Goal: Find specific page/section: Find specific page/section

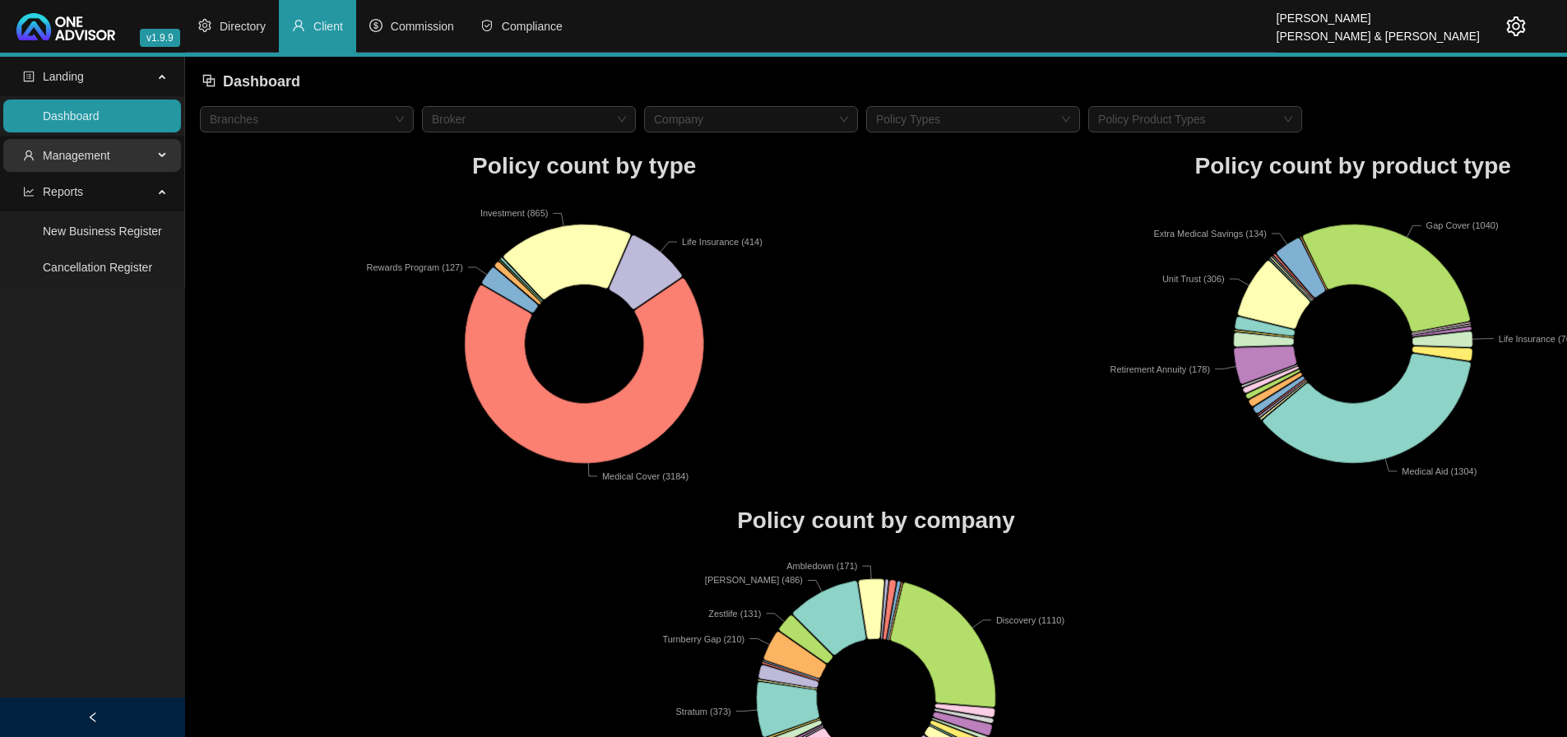
click at [100, 157] on span "Management" at bounding box center [76, 155] width 67 height 13
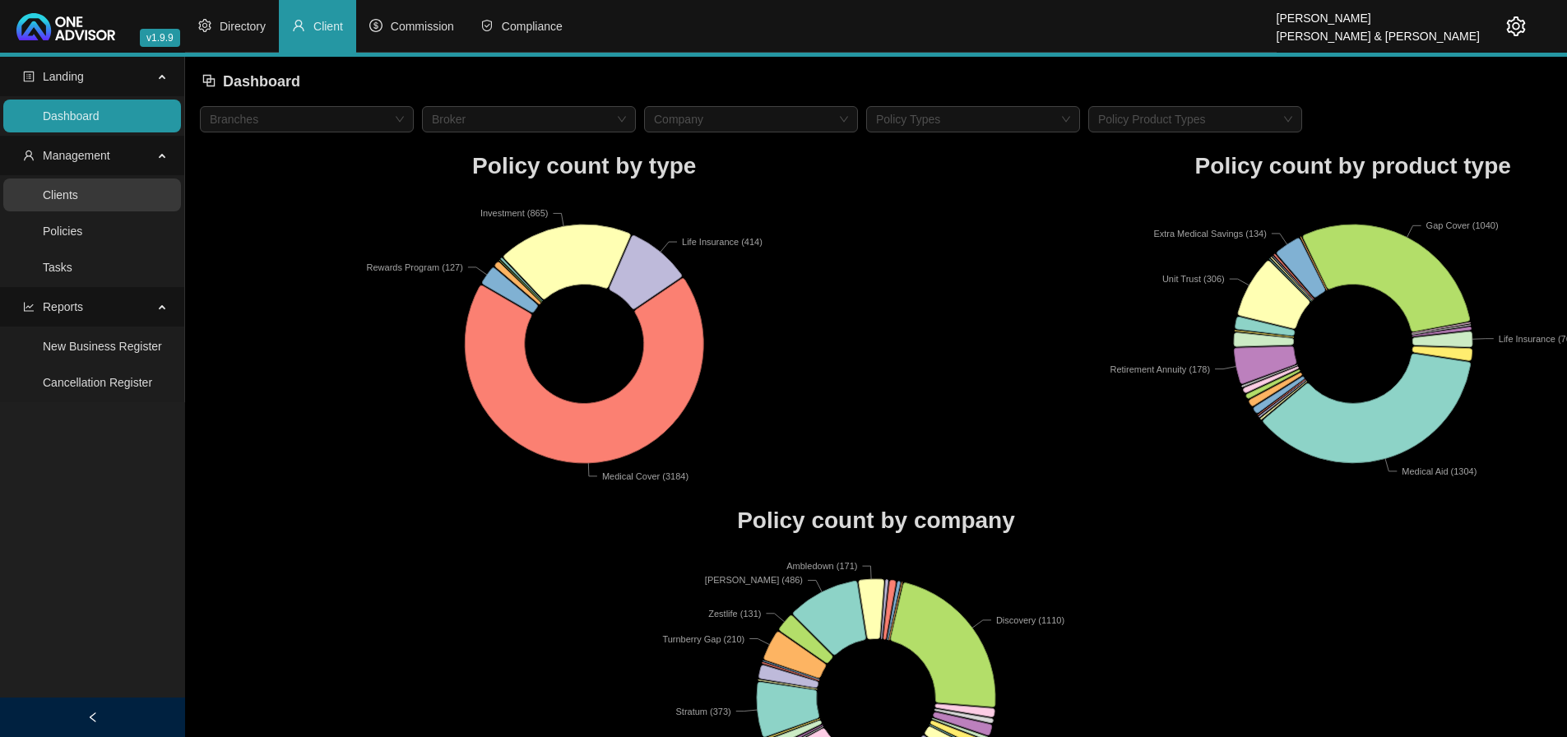
click at [78, 188] on link "Clients" at bounding box center [60, 194] width 35 height 13
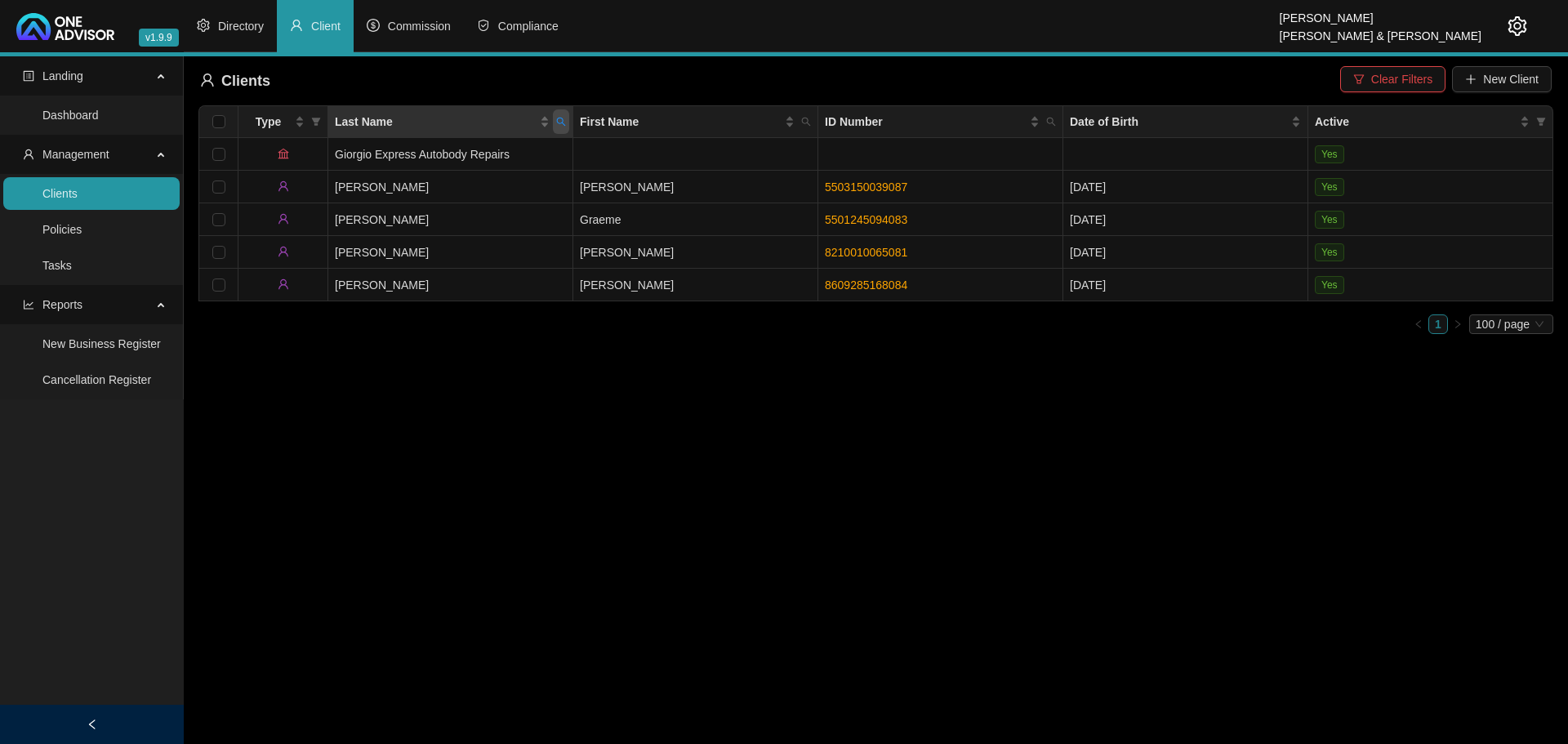
click at [562, 122] on icon "search" at bounding box center [561, 122] width 10 height 10
type input "[PERSON_NAME]"
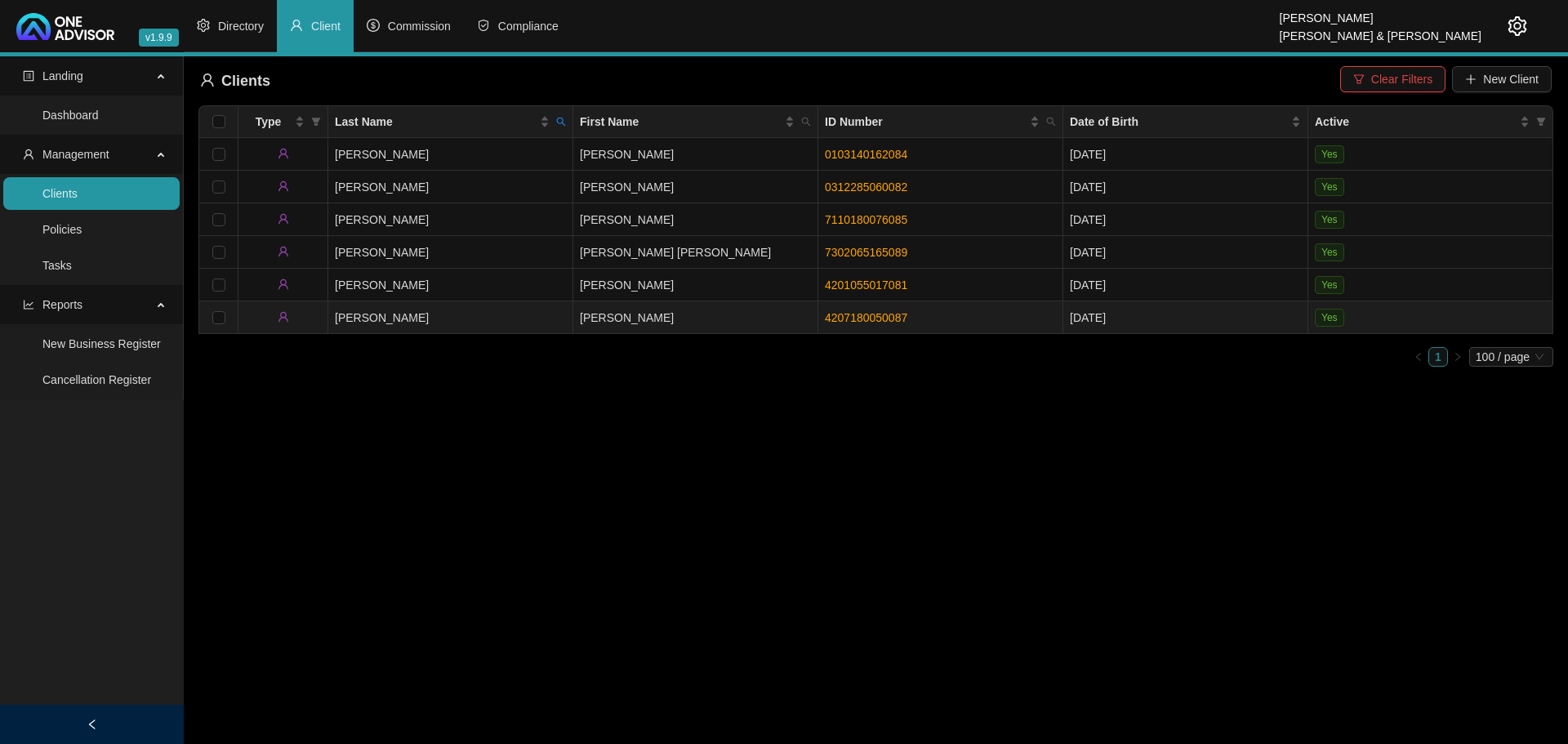
click at [701, 316] on td "[PERSON_NAME]" at bounding box center [695, 318] width 245 height 33
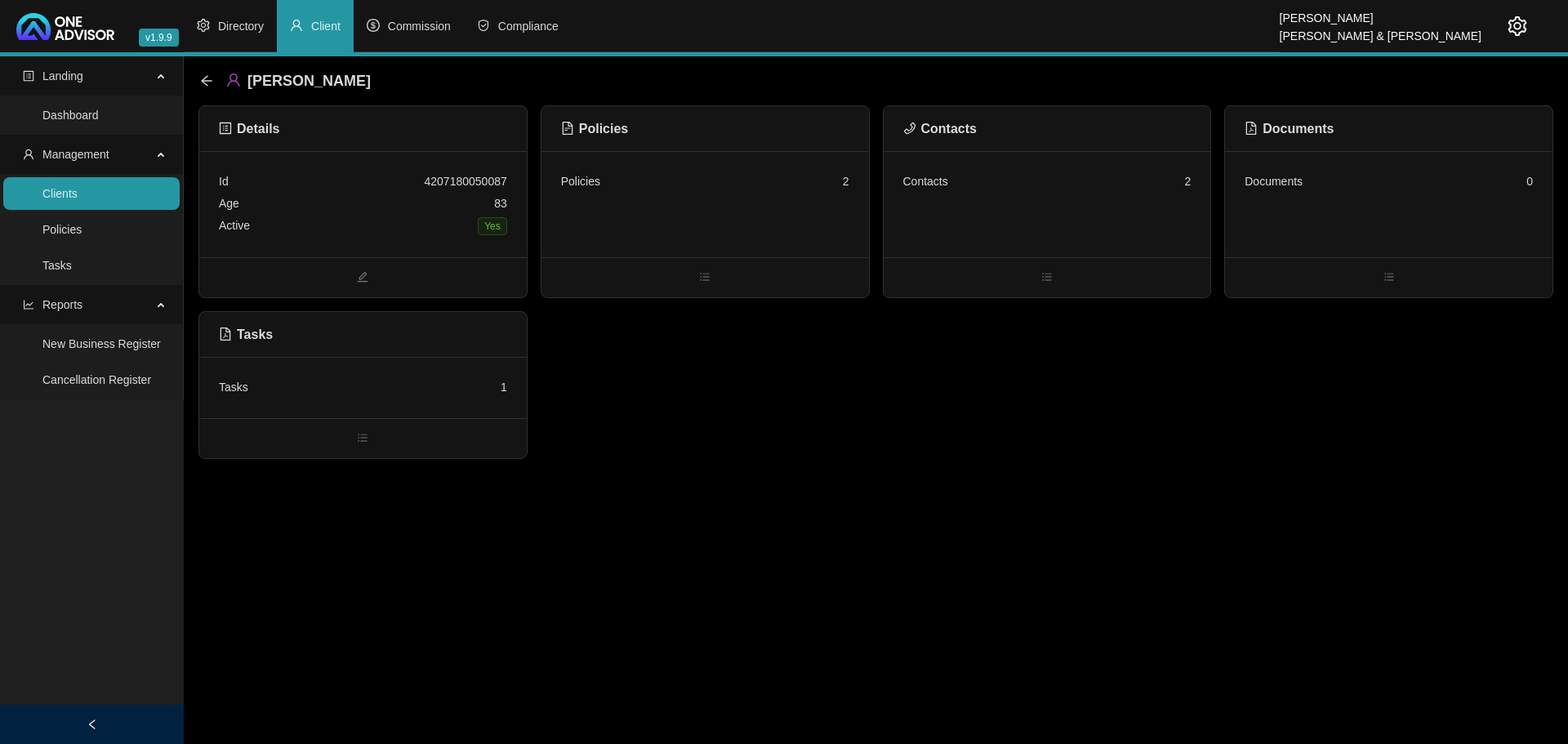
click at [1062, 205] on div "Contacts 2" at bounding box center [1048, 204] width 328 height 106
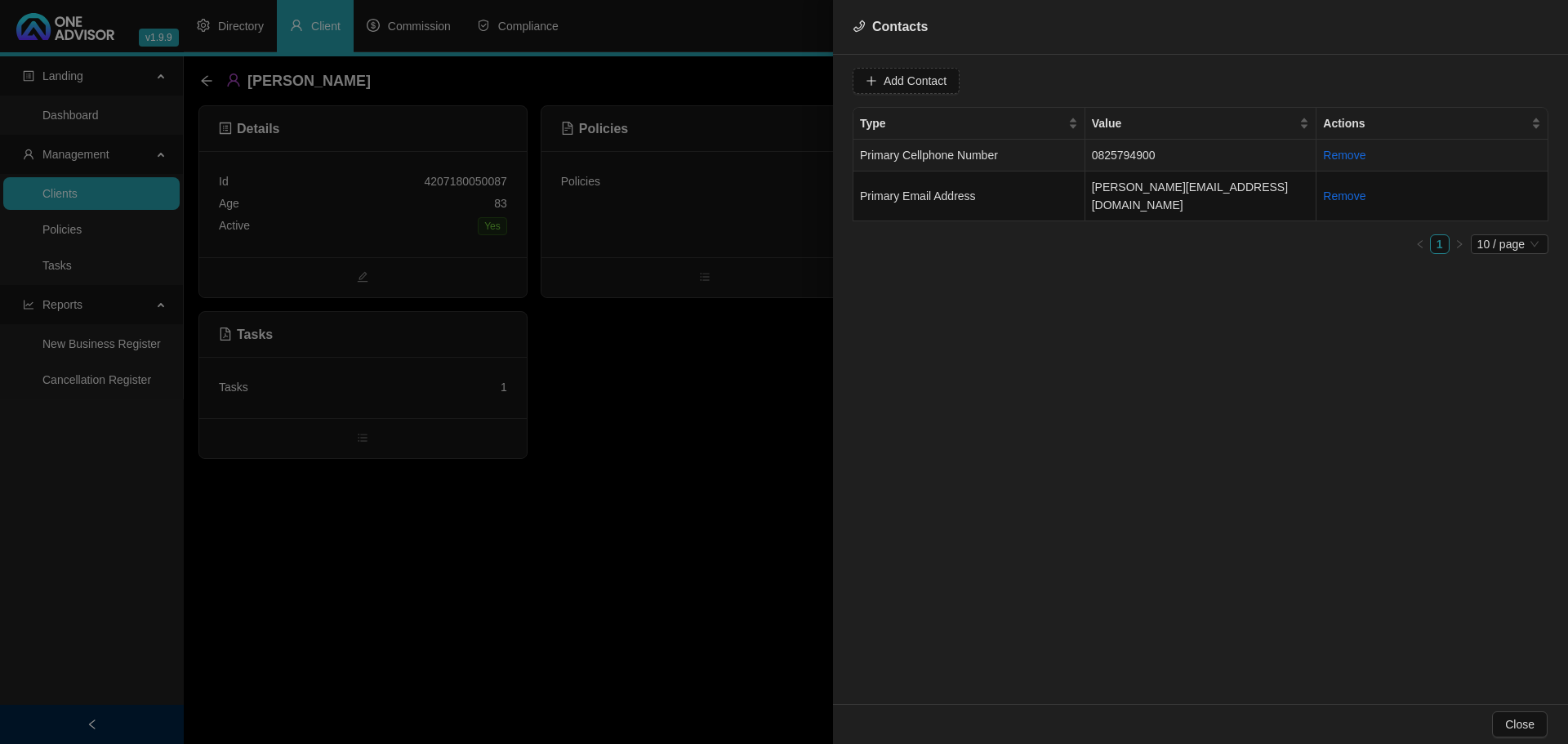
click at [1181, 152] on td "0825794900" at bounding box center [1202, 156] width 232 height 32
click at [928, 76] on input "0825794900" at bounding box center [974, 80] width 163 height 26
click at [1040, 327] on div "Value [PHONE_NUMBER] Type Primary Cellphone Number Cancel Update Contact Type V…" at bounding box center [1201, 379] width 735 height 650
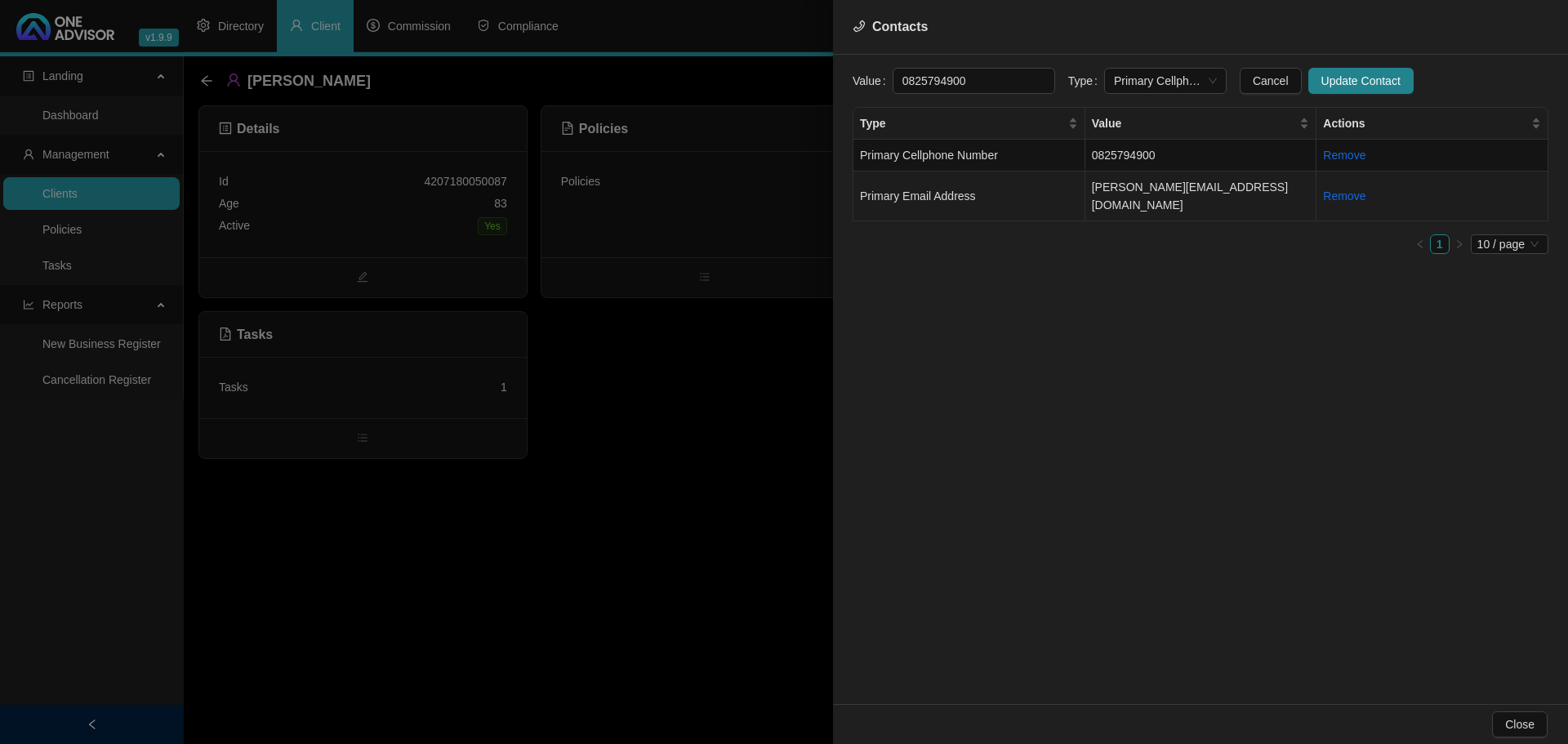
click at [1215, 186] on td "[PERSON_NAME][EMAIL_ADDRESS][DOMAIN_NAME]" at bounding box center [1202, 197] width 232 height 50
drag, startPoint x: 1010, startPoint y: 81, endPoint x: 704, endPoint y: 80, distance: 306.0
click at [704, 80] on div "Contacts Value [PERSON_NAME][EMAIL_ADDRESS][DOMAIN_NAME] Type Primary Email Add…" at bounding box center [784, 372] width 1568 height 744
click at [692, 537] on div at bounding box center [784, 372] width 1568 height 744
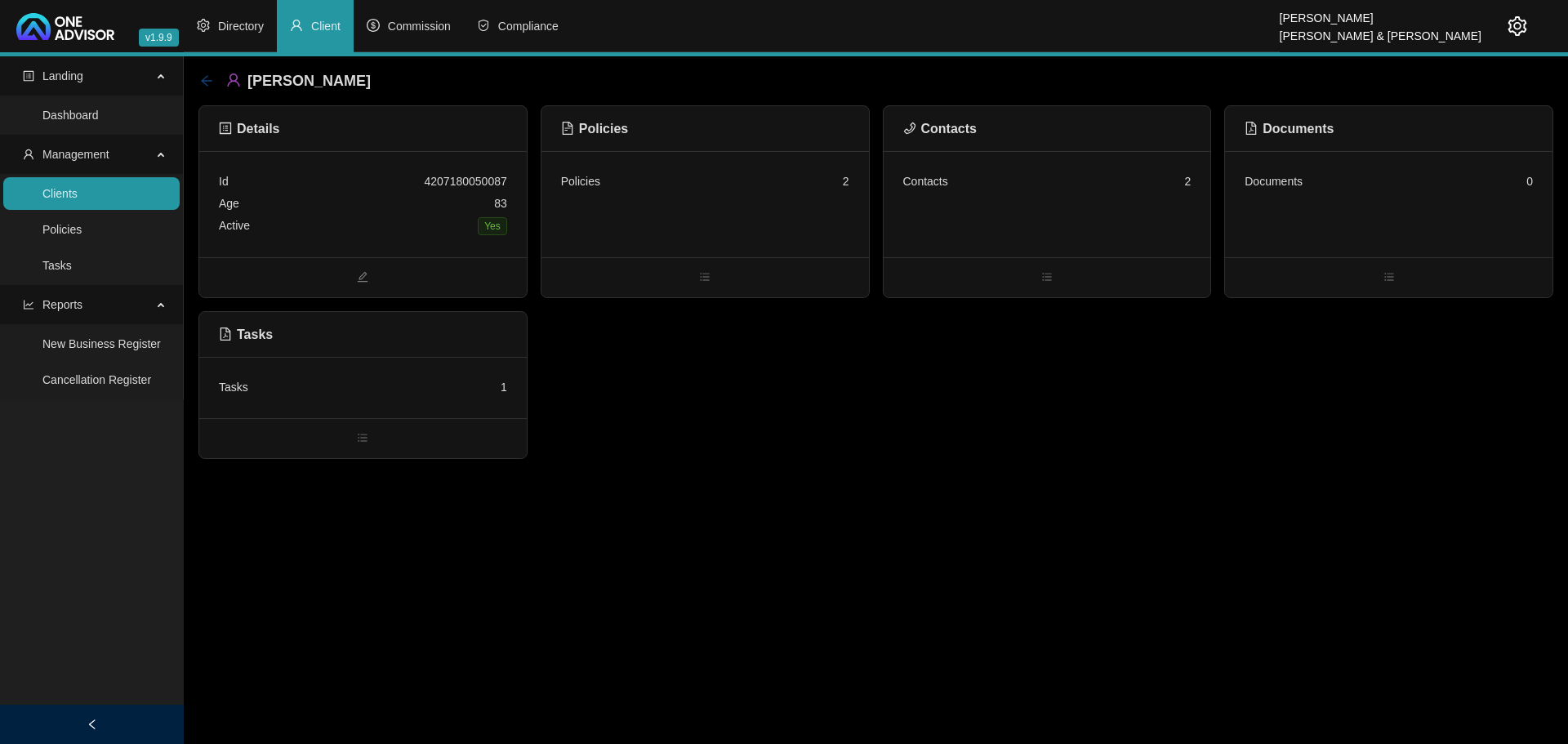
click at [203, 75] on icon "arrow-left" at bounding box center [207, 80] width 13 height 13
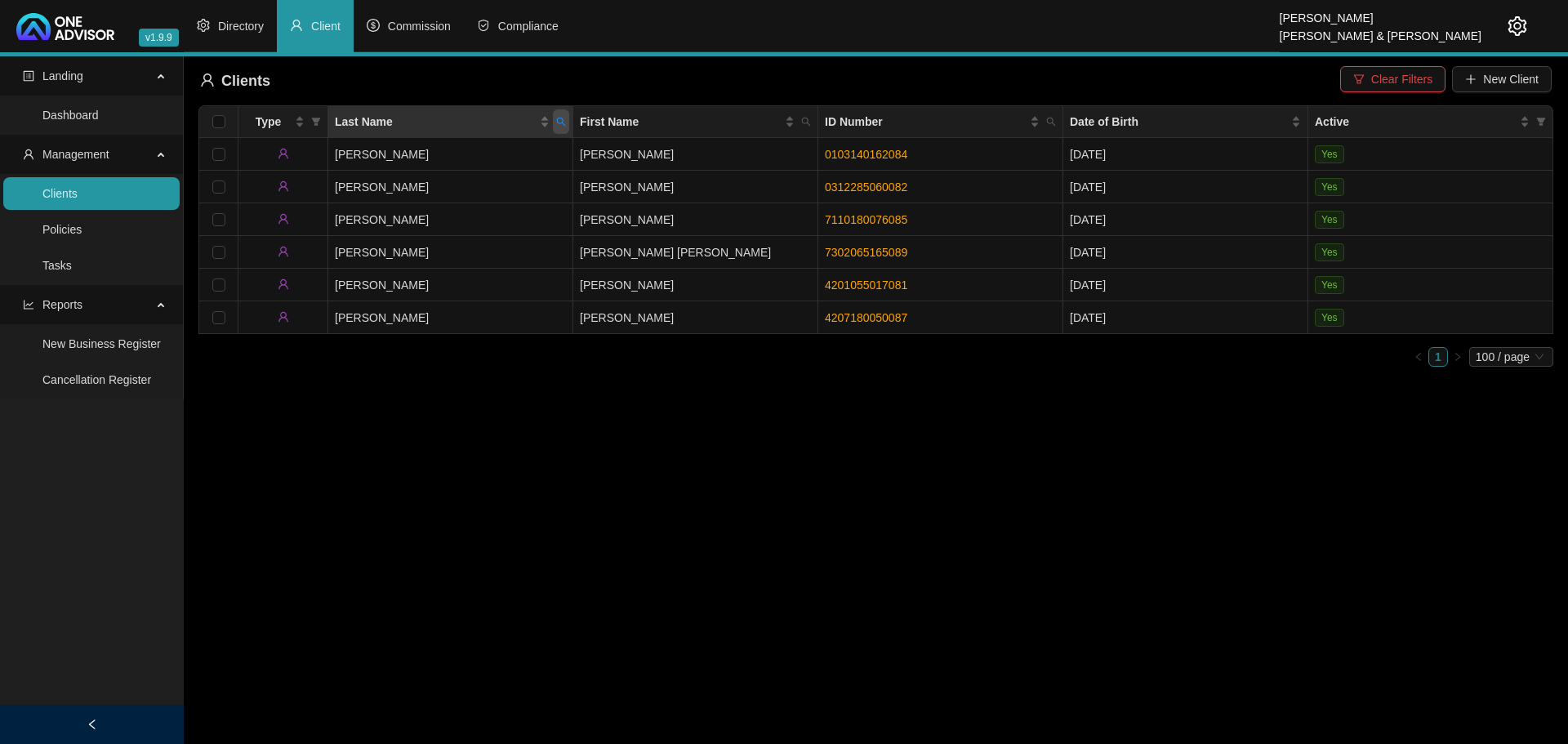
click at [559, 120] on icon "search" at bounding box center [561, 122] width 10 height 10
type input "[PERSON_NAME]"
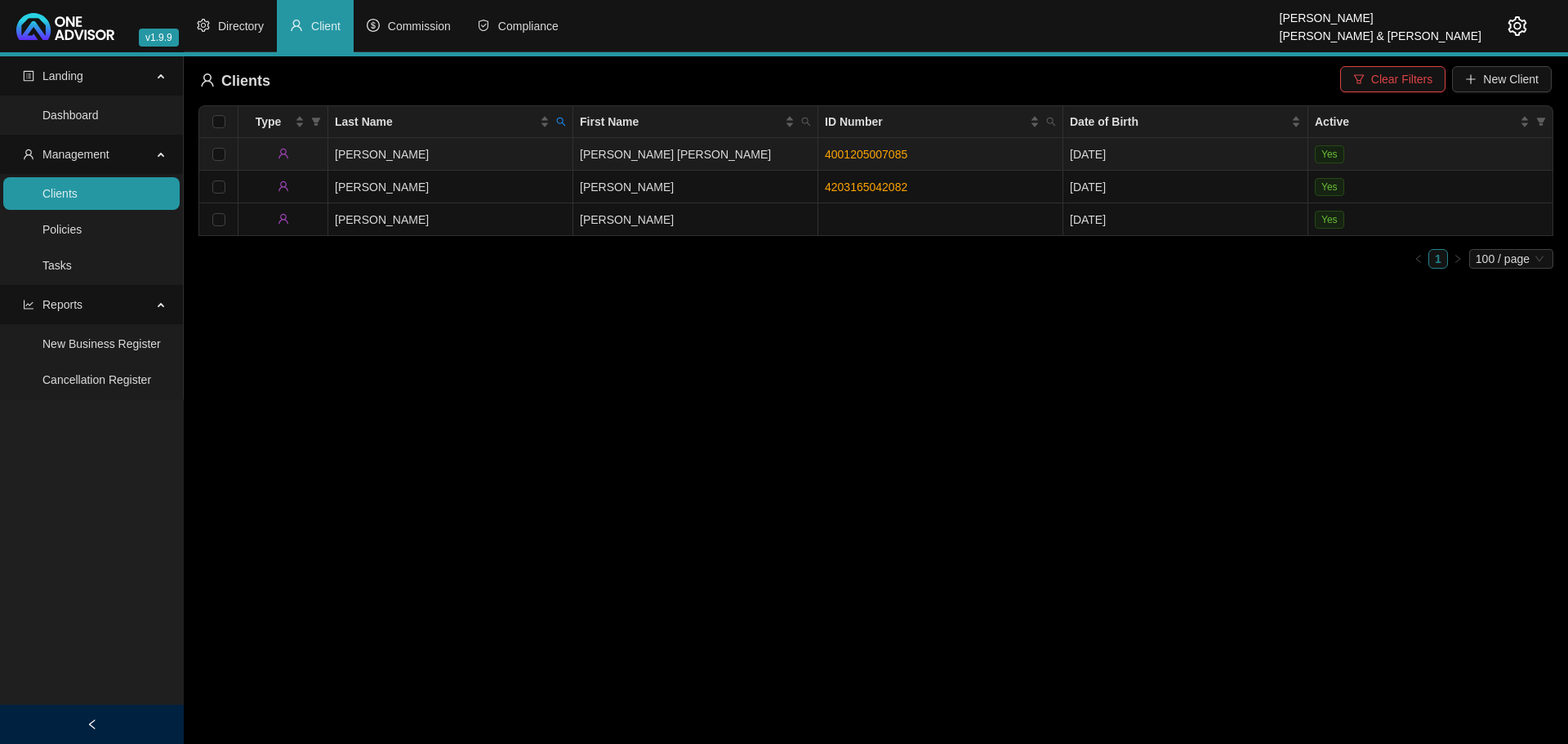
click at [657, 155] on td "[PERSON_NAME] [PERSON_NAME]" at bounding box center [695, 154] width 245 height 33
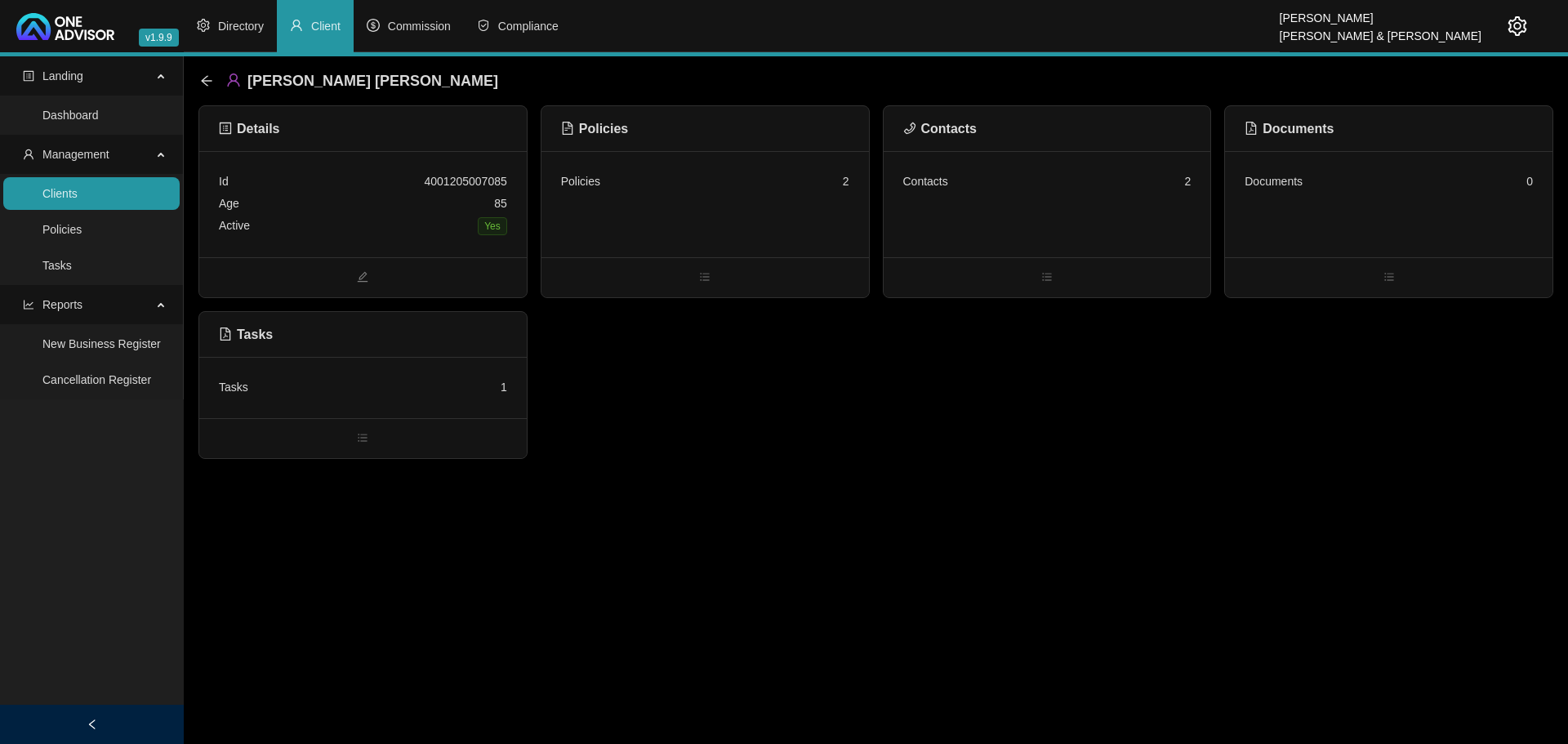
click at [1026, 219] on div "Contacts 2" at bounding box center [1048, 204] width 328 height 106
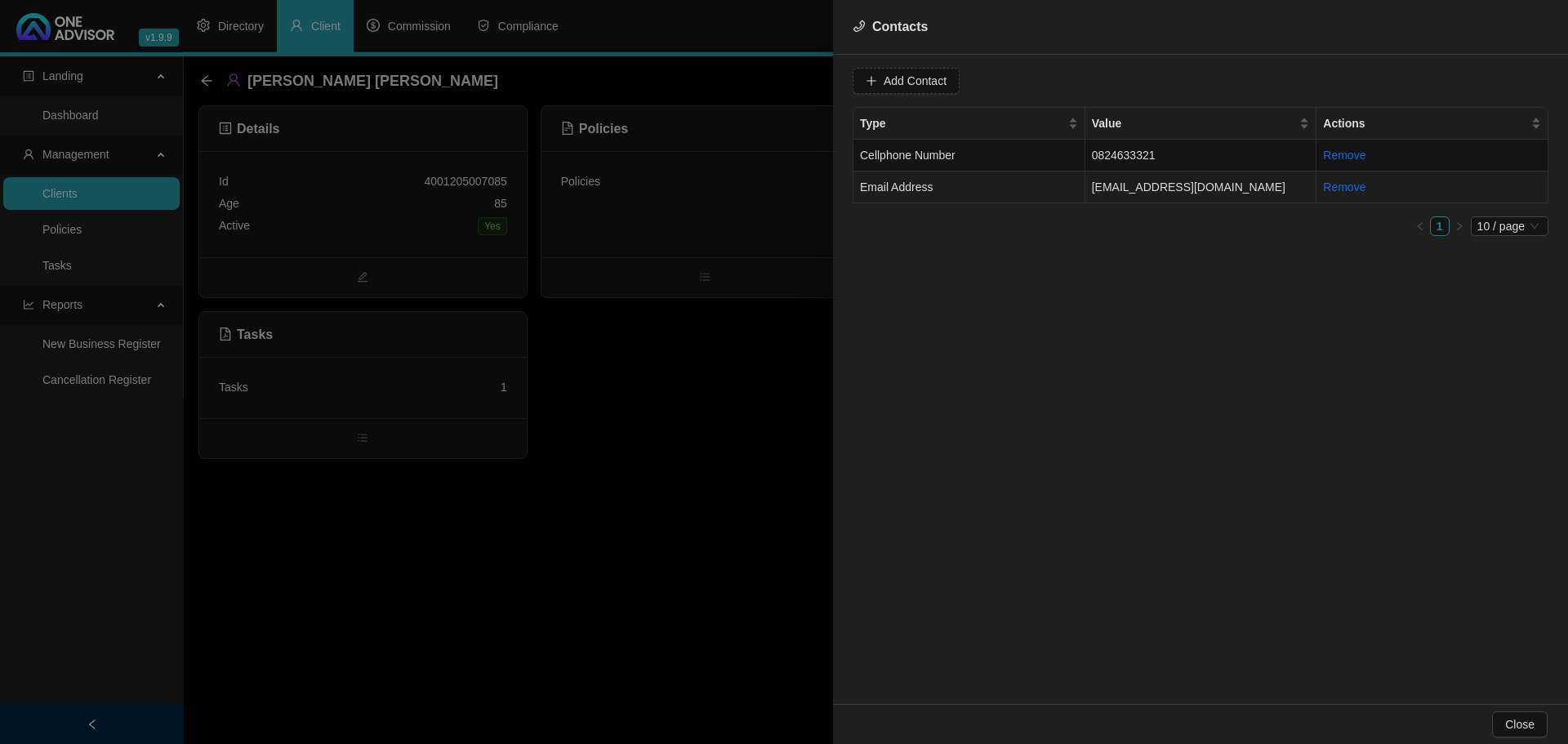
click at [1247, 187] on td "[EMAIL_ADDRESS][DOMAIN_NAME]" at bounding box center [1202, 188] width 232 height 32
drag, startPoint x: 1026, startPoint y: 79, endPoint x: 786, endPoint y: 71, distance: 240.1
click at [786, 71] on div "Contacts Value [EMAIL_ADDRESS][DOMAIN_NAME] Type Email Address Cancel Update Co…" at bounding box center [784, 372] width 1568 height 744
click at [1044, 271] on div "Value [EMAIL_ADDRESS][DOMAIN_NAME] Type Email Address Cancel Update Contact Typ…" at bounding box center [1201, 379] width 735 height 650
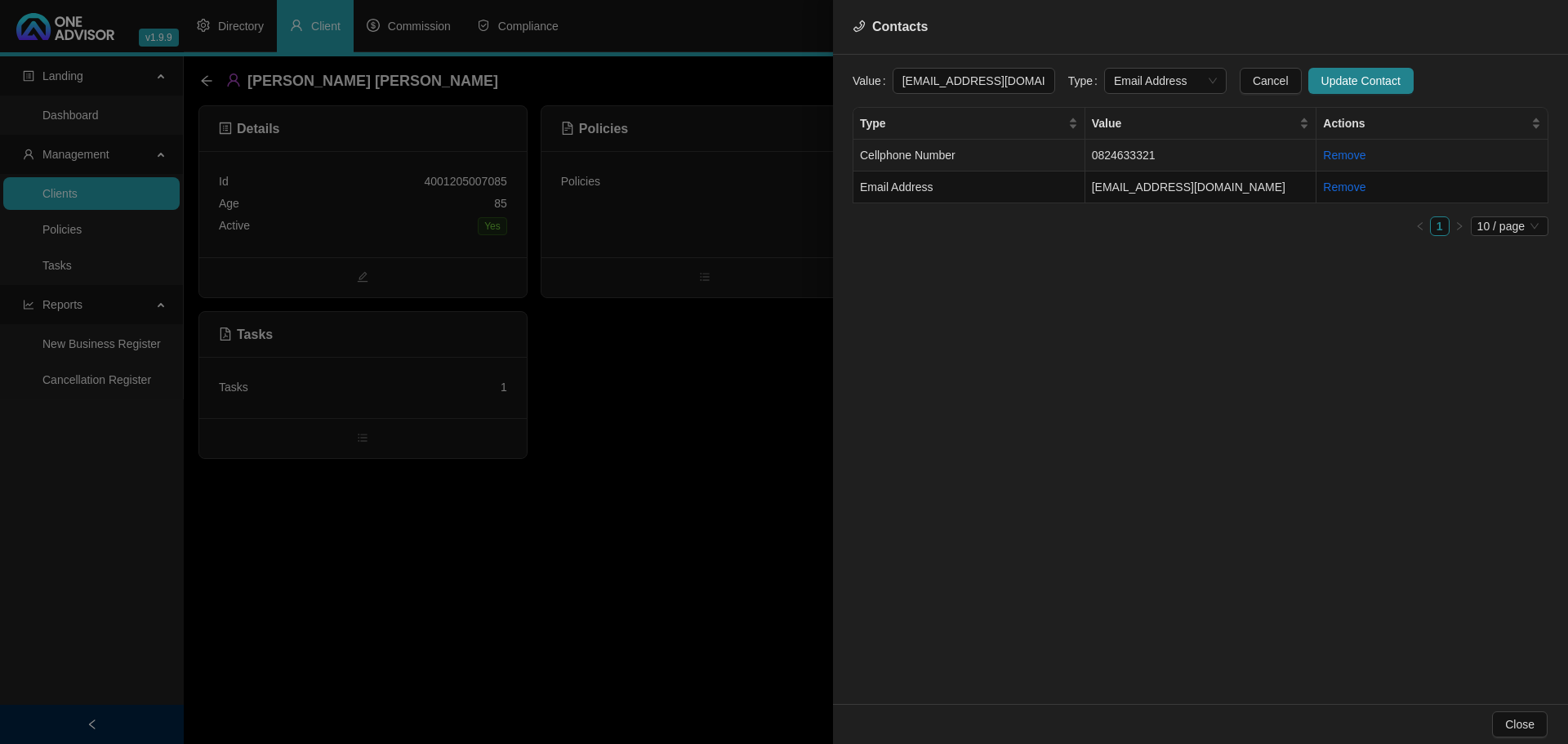
click at [1141, 146] on td "0824633321" at bounding box center [1202, 156] width 232 height 32
drag, startPoint x: 984, startPoint y: 75, endPoint x: 767, endPoint y: 78, distance: 217.0
click at [766, 81] on div "Contacts Value [PHONE_NUMBER] Type Primary Cellphone Number Cancel Update Conta…" at bounding box center [784, 372] width 1568 height 744
click at [529, 534] on div at bounding box center [784, 372] width 1568 height 744
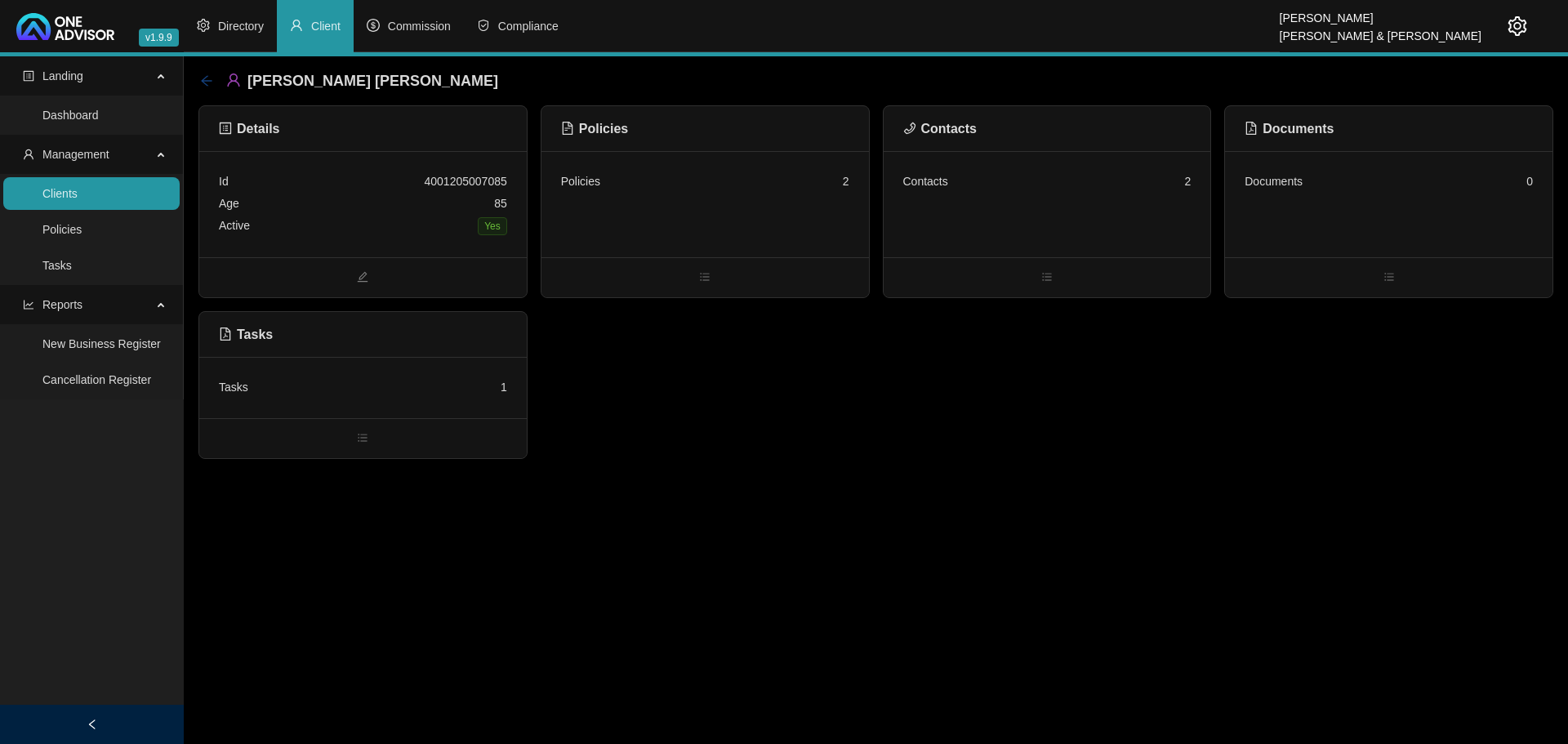
click at [205, 78] on icon "arrow-left" at bounding box center [206, 80] width 11 height 11
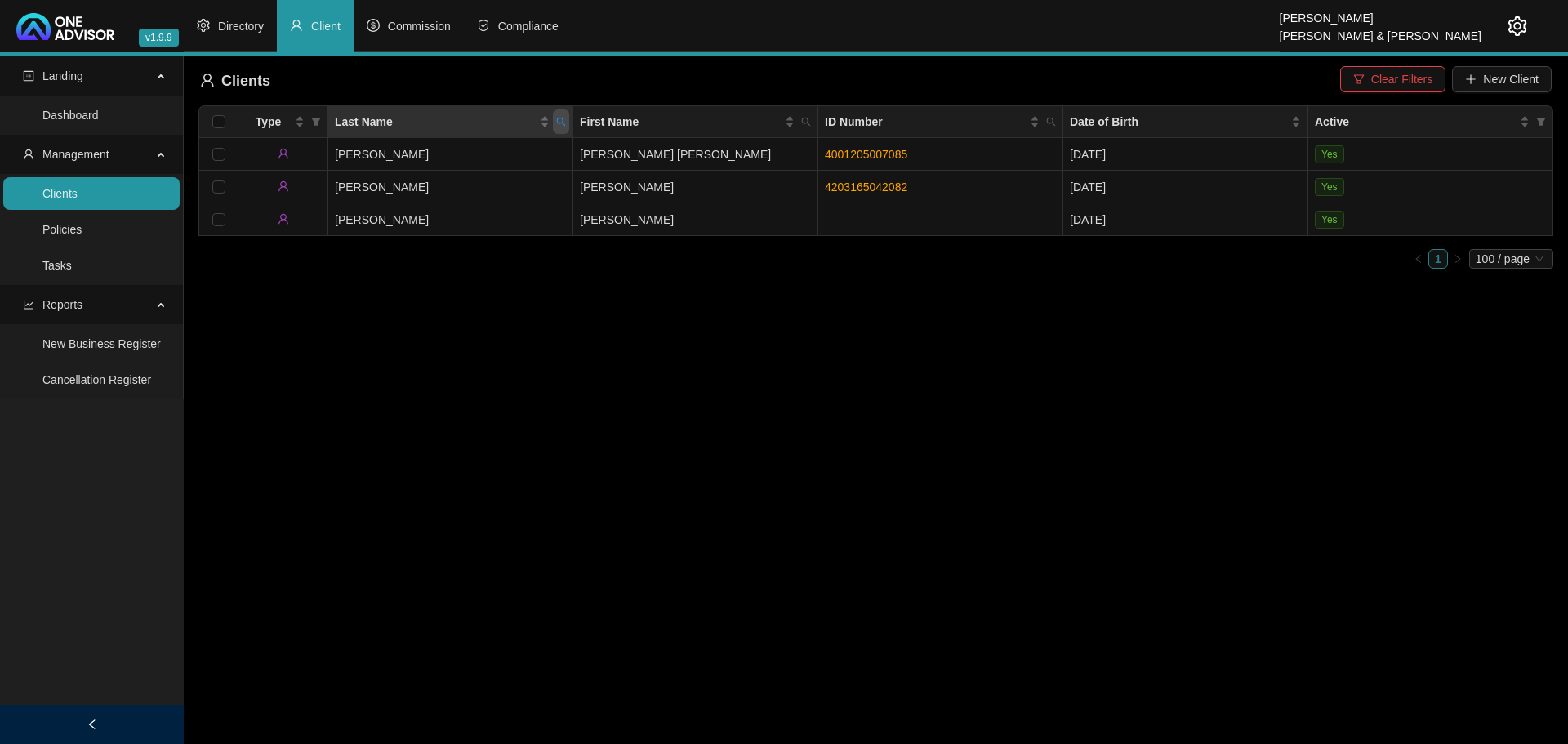
click at [561, 120] on icon "search" at bounding box center [561, 122] width 10 height 10
type input "[PERSON_NAME]"
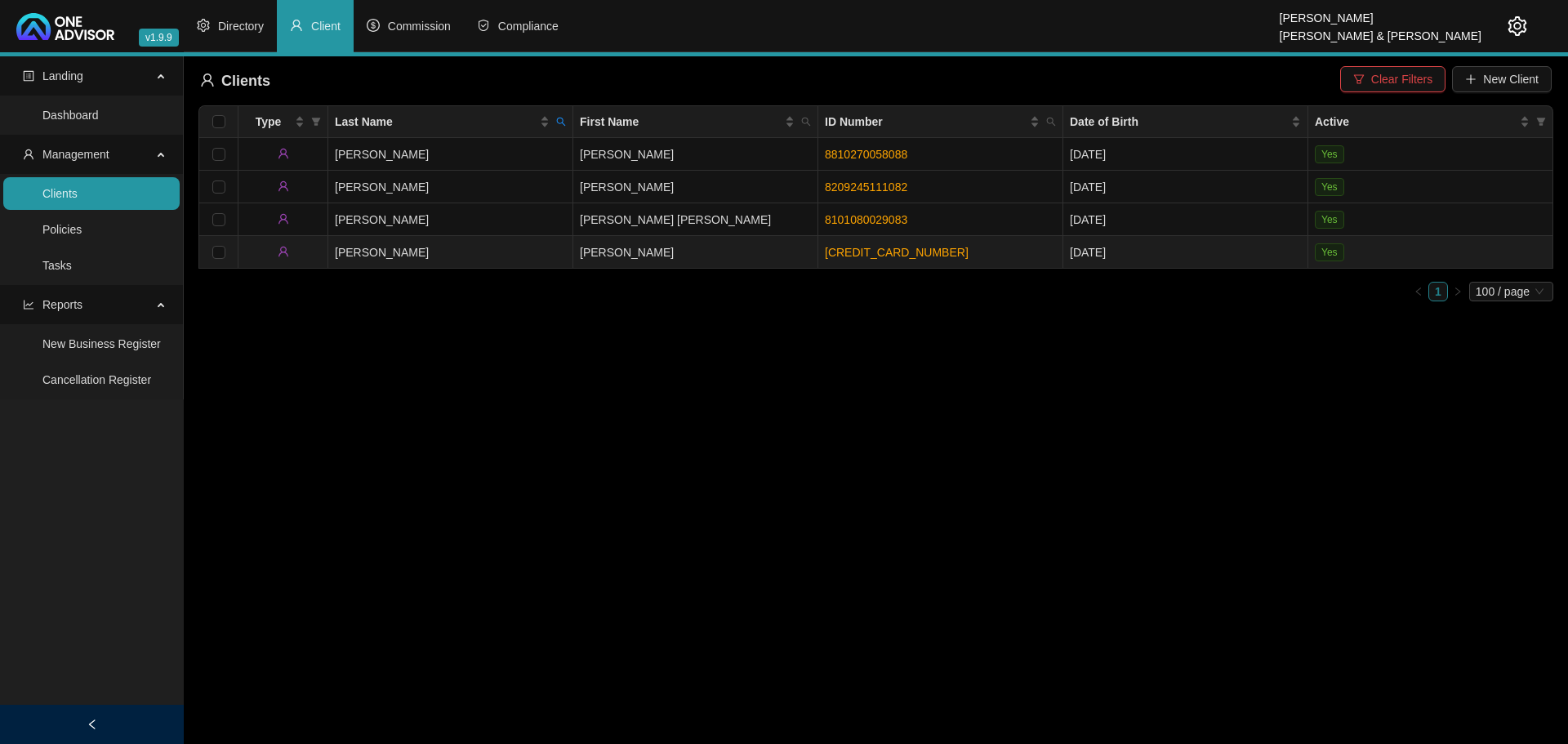
click at [630, 246] on td "[PERSON_NAME]" at bounding box center [695, 252] width 245 height 33
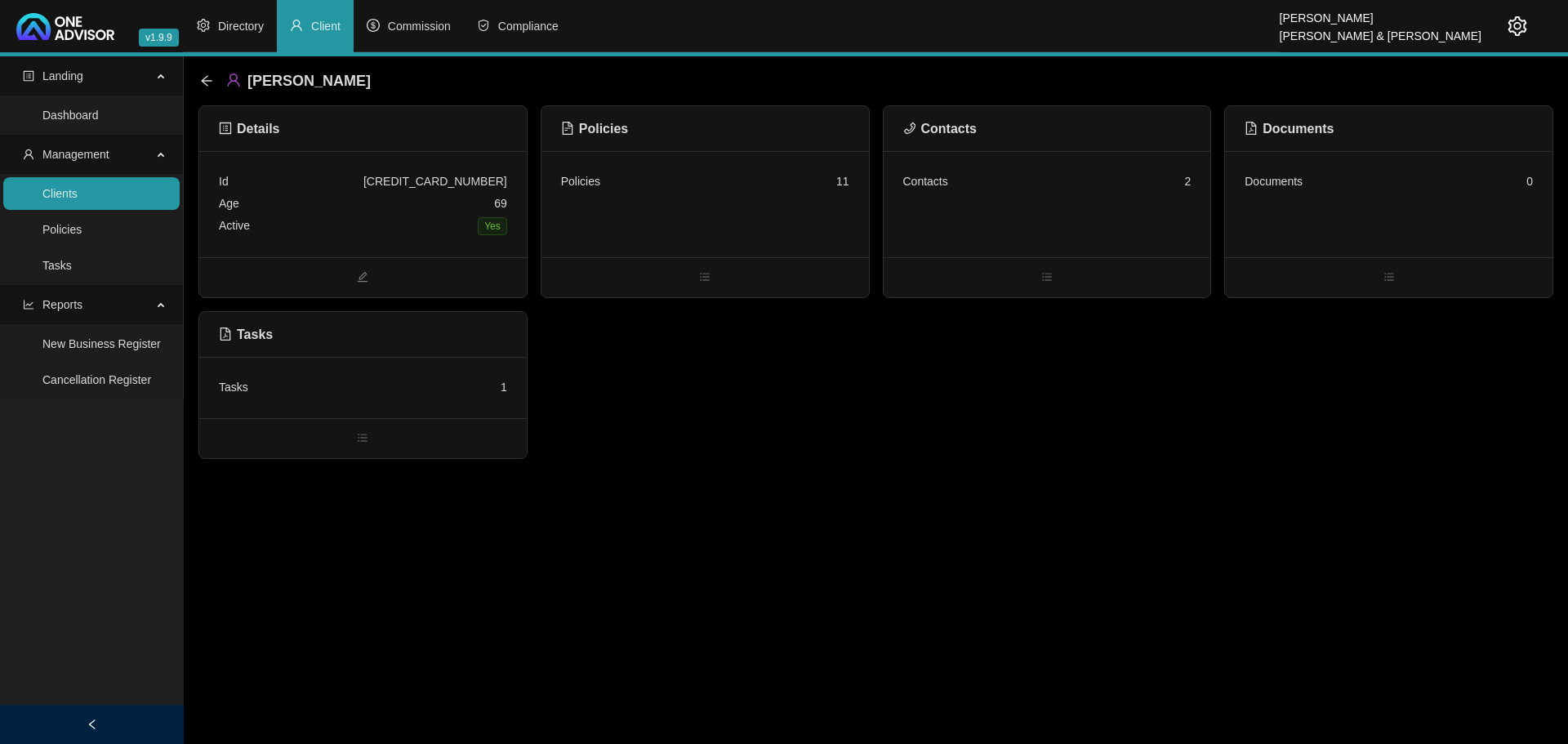
click at [401, 214] on div "Age [DEMOGRAPHIC_DATA]" at bounding box center [362, 204] width 288 height 22
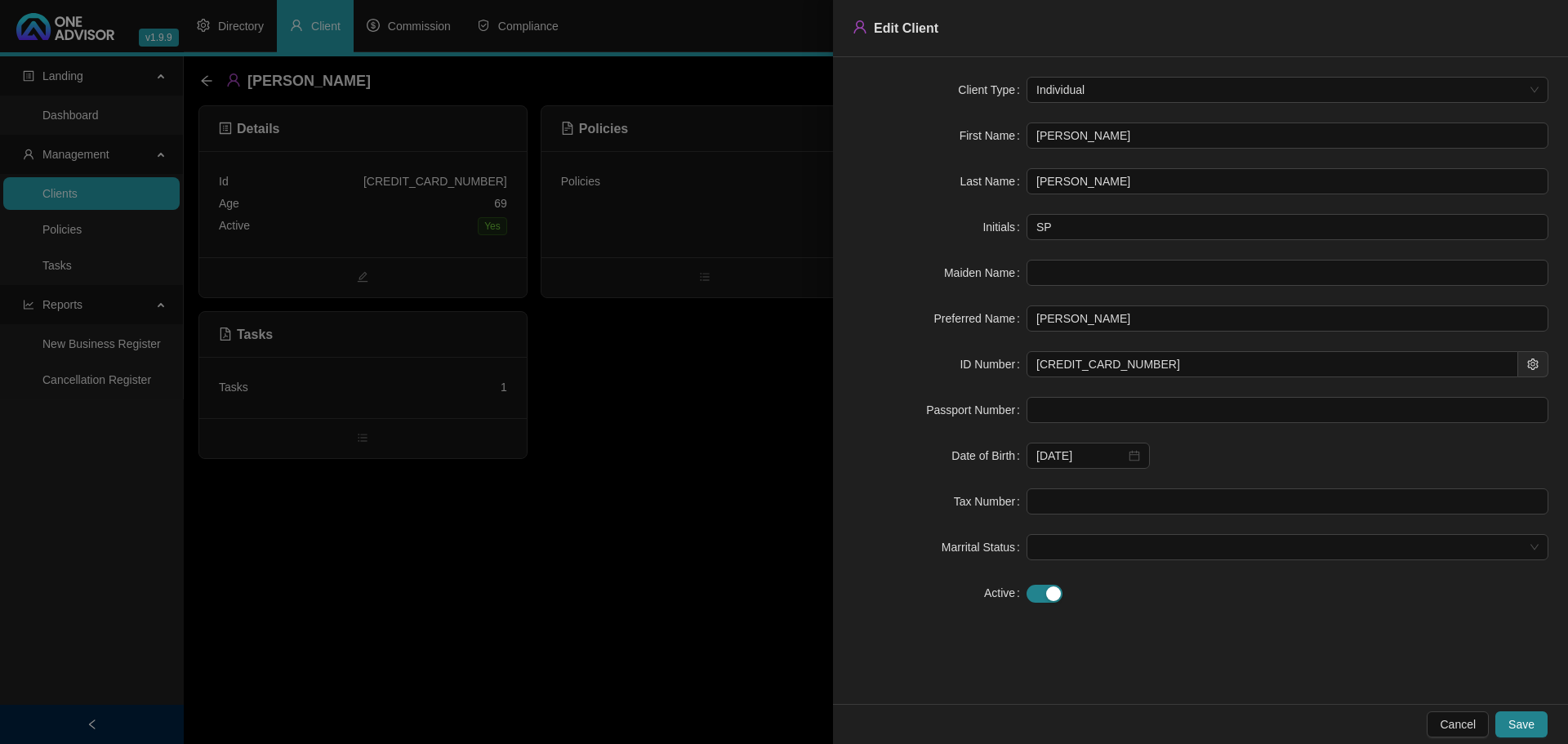
drag, startPoint x: 1121, startPoint y: 136, endPoint x: 996, endPoint y: 138, distance: 125.0
click at [996, 138] on div "First Name [PERSON_NAME]" at bounding box center [1201, 135] width 696 height 26
drag, startPoint x: 683, startPoint y: 569, endPoint x: 688, endPoint y: 545, distance: 24.5
click at [686, 554] on div at bounding box center [784, 372] width 1568 height 744
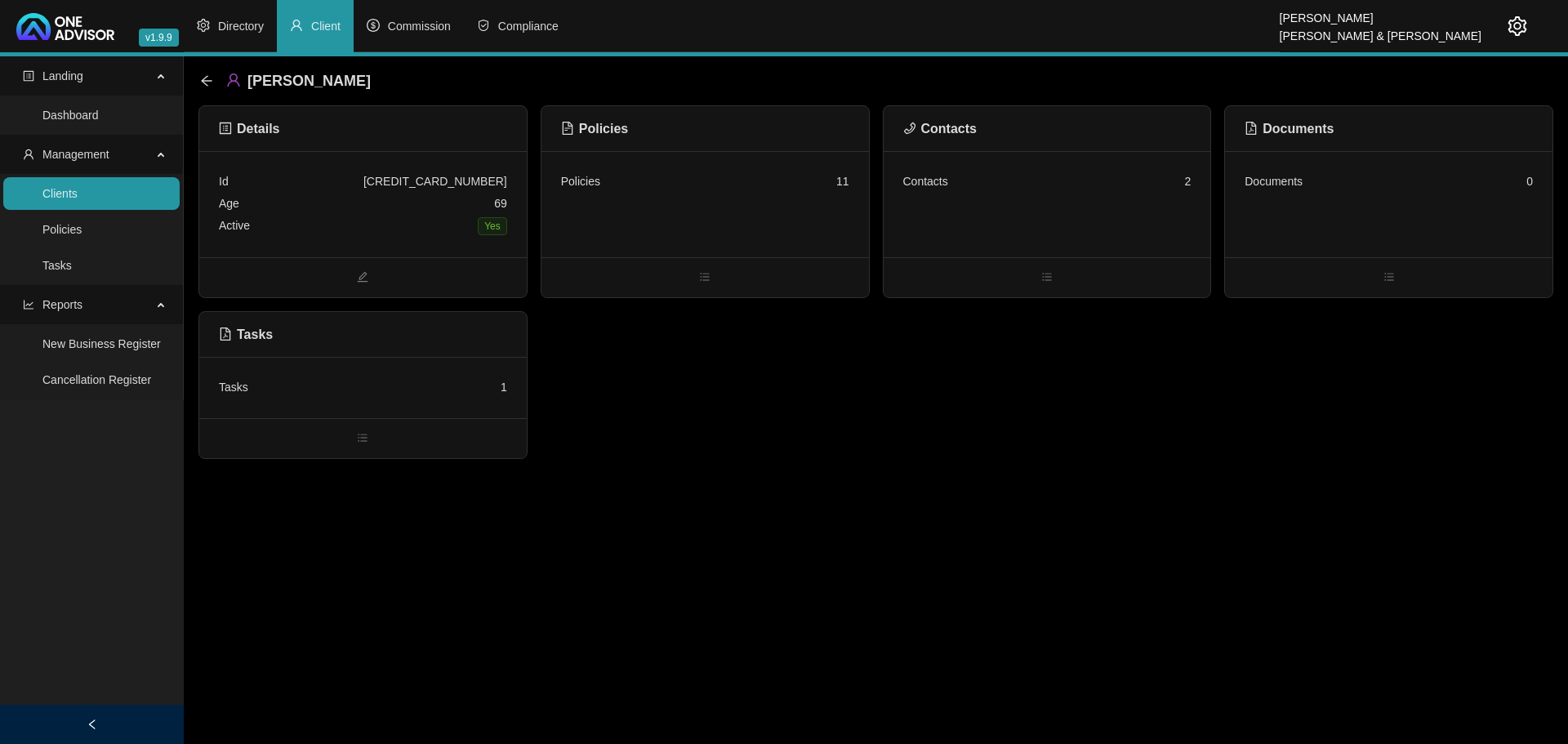
click at [1072, 190] on div "Contacts 2" at bounding box center [1048, 182] width 288 height 22
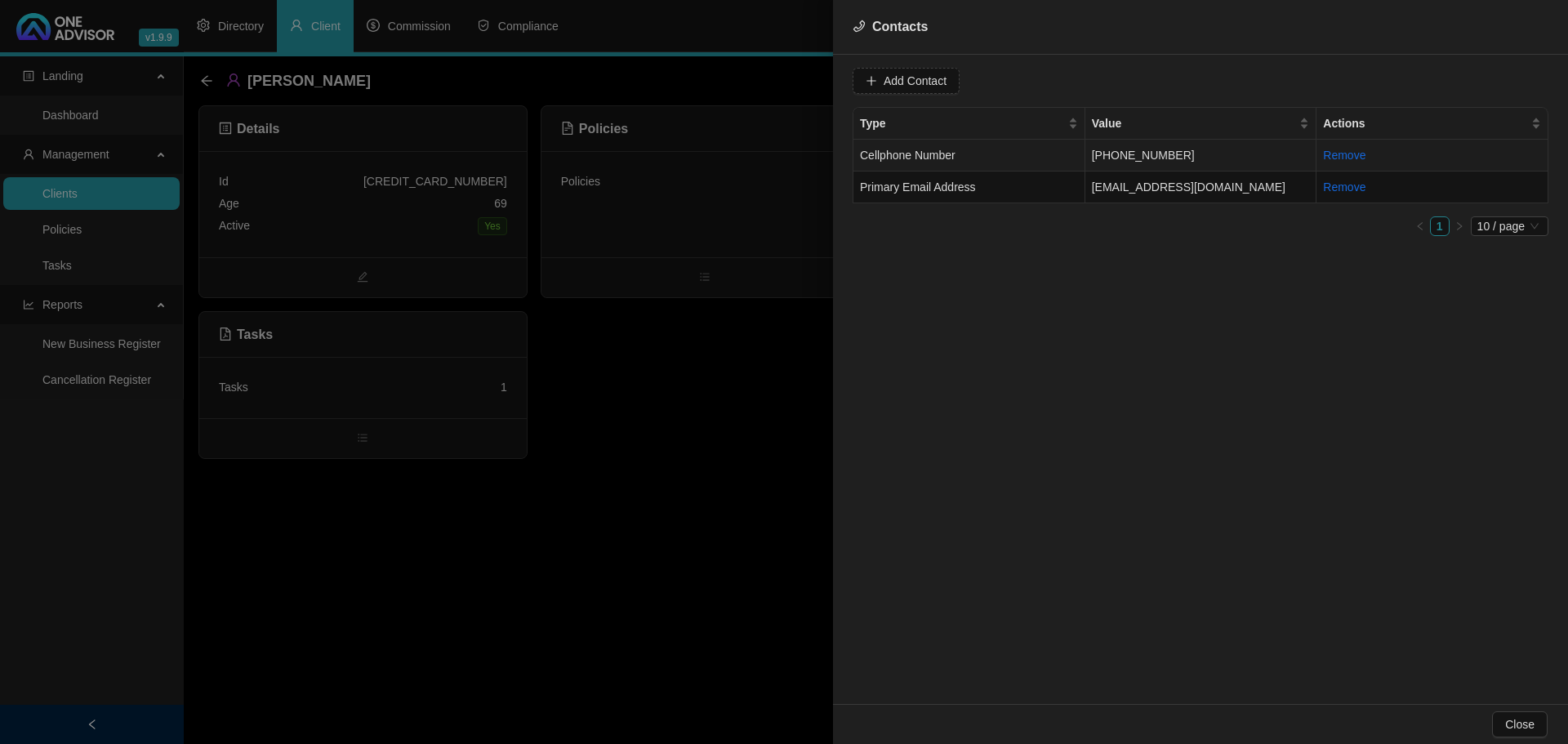
click at [1233, 140] on td "[PHONE_NUMBER]" at bounding box center [1202, 156] width 232 height 32
drag, startPoint x: 1007, startPoint y: 73, endPoint x: 924, endPoint y: 78, distance: 83.2
click at [924, 78] on input "[PHONE_NUMBER]" at bounding box center [974, 80] width 163 height 26
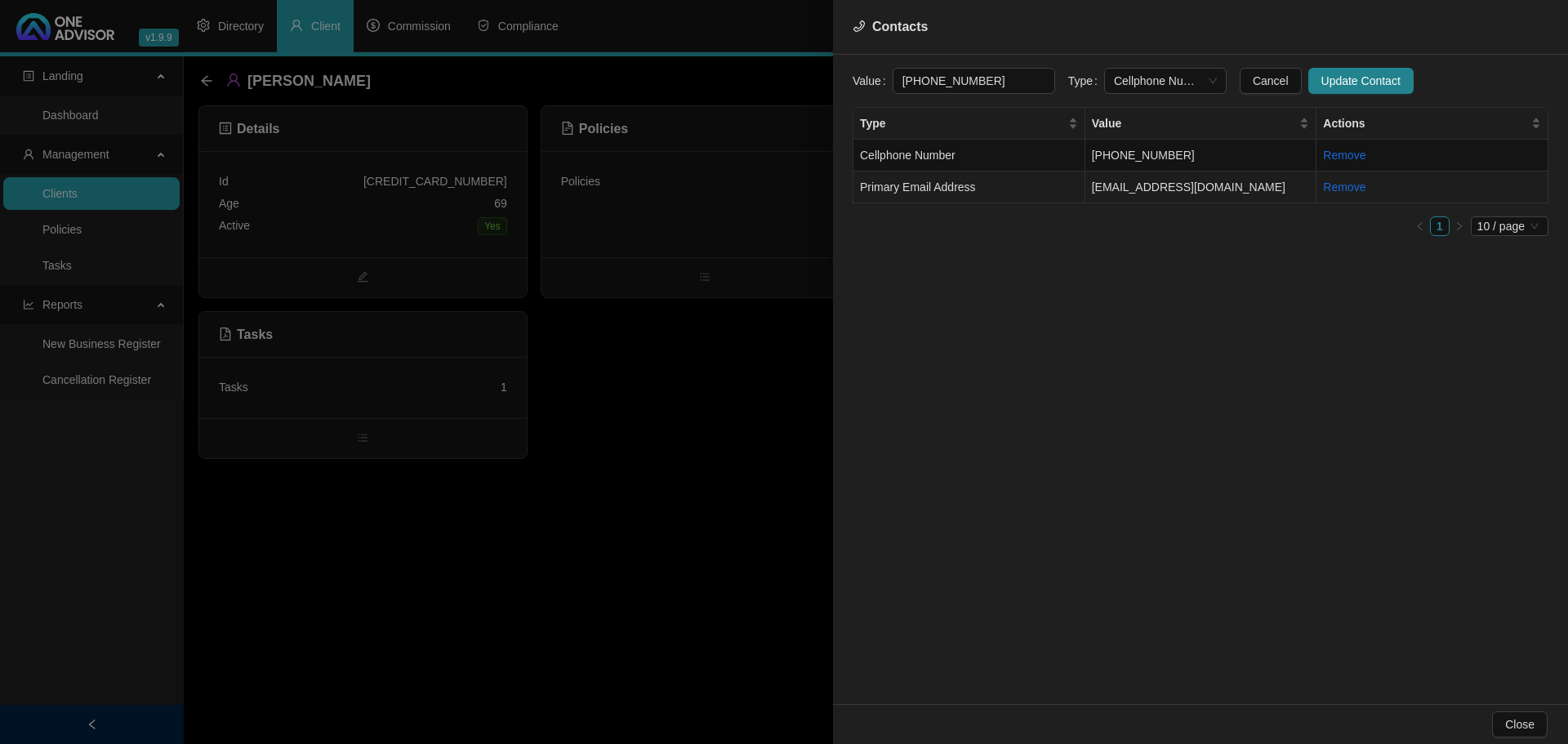
click at [1047, 187] on td "Primary Email Address" at bounding box center [970, 188] width 232 height 32
drag, startPoint x: 1034, startPoint y: 84, endPoint x: 805, endPoint y: 80, distance: 229.0
click at [805, 80] on div "Contacts Value [EMAIL_ADDRESS][DOMAIN_NAME] Type Primary Email Address Cancel U…" at bounding box center [784, 372] width 1568 height 744
click at [641, 352] on div at bounding box center [784, 372] width 1568 height 744
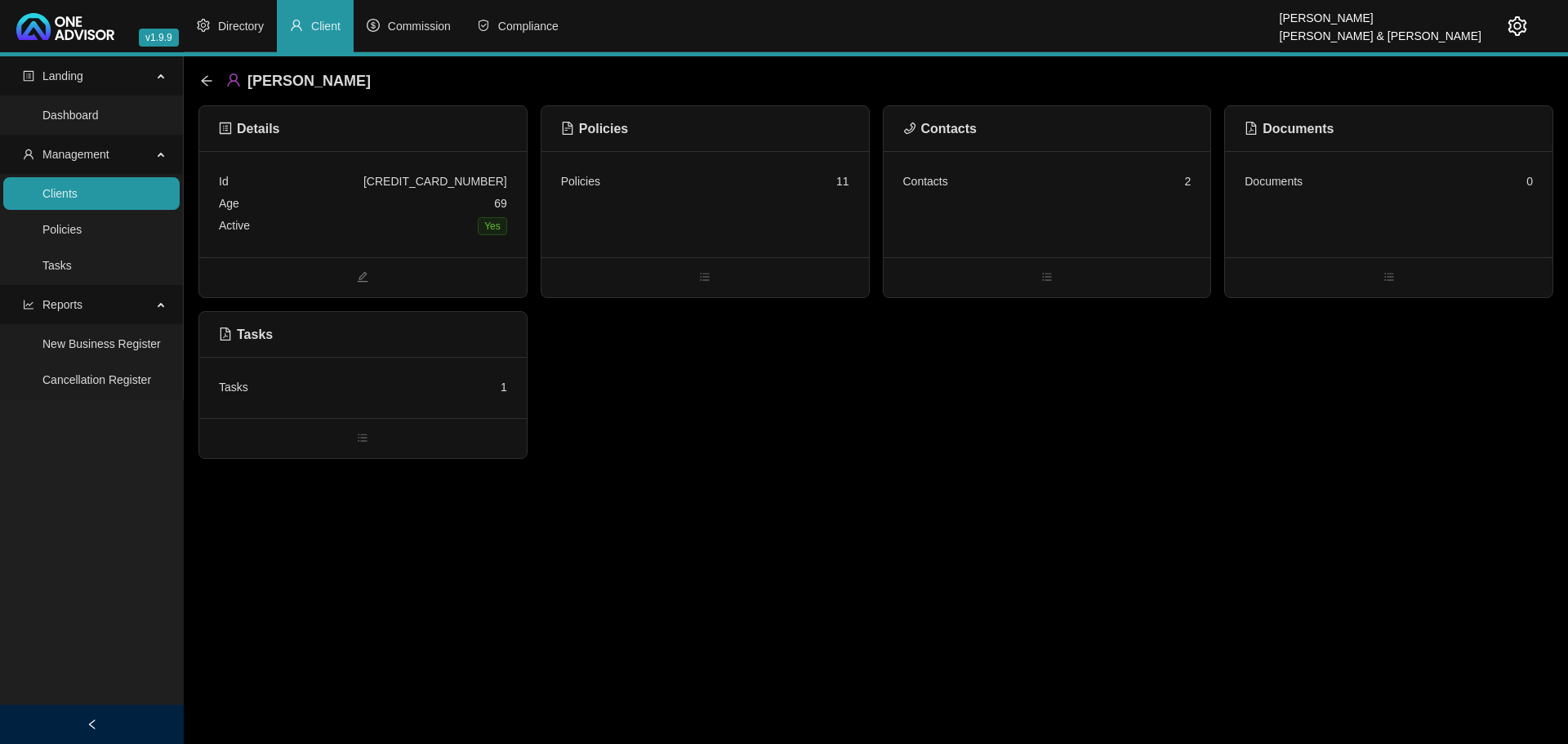
click at [541, 540] on main "Landing Dashboard Management Clients Policies Tasks Reports New Business Regist…" at bounding box center [784, 400] width 1568 height 688
